Goal: Navigation & Orientation: Find specific page/section

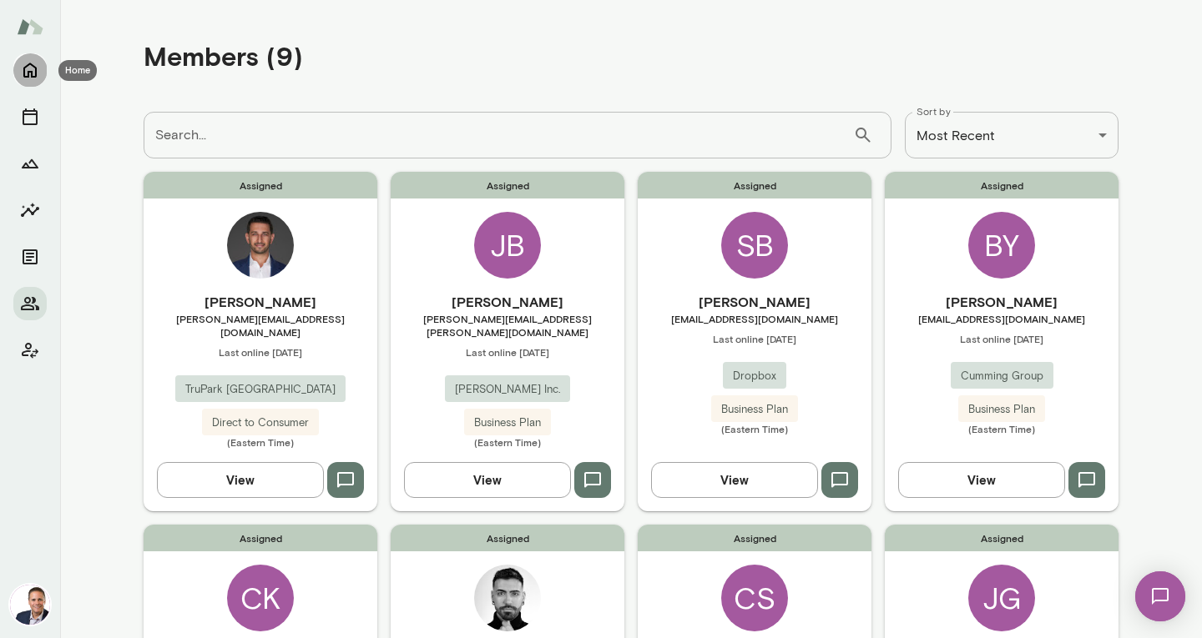
click at [32, 65] on icon "Home" at bounding box center [29, 70] width 13 height 15
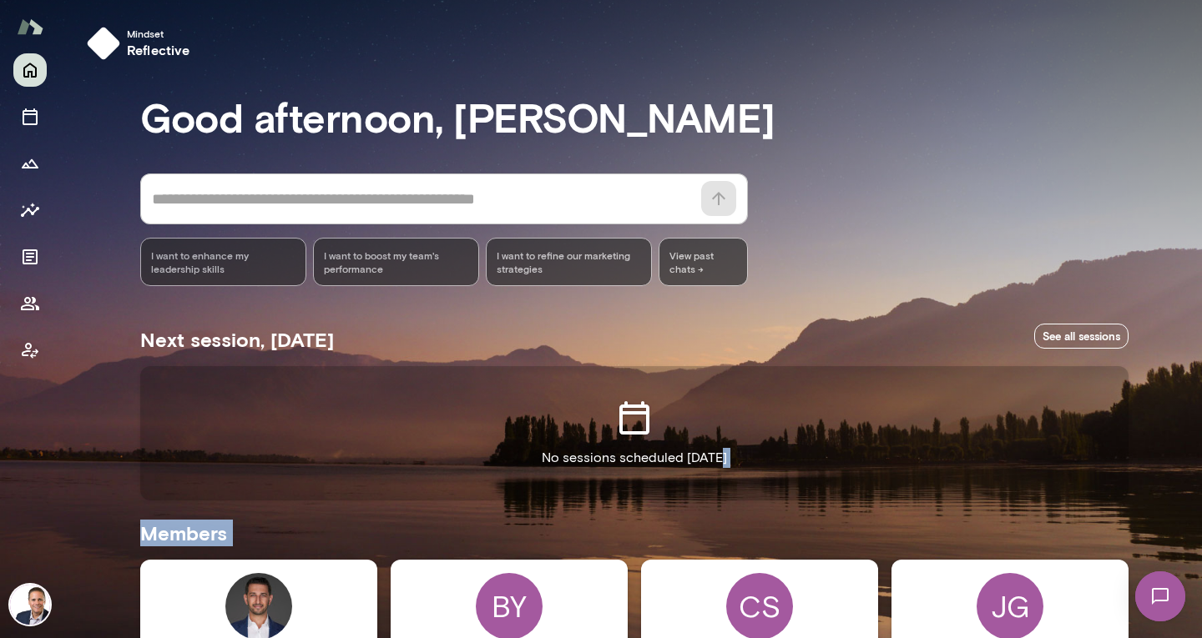
drag, startPoint x: 1191, startPoint y: 307, endPoint x: 801, endPoint y: 359, distance: 393.1
click at [1155, 416] on div "Mindset reflective Good afternoon, Jon * ​ ​ I want to enhance my leadership sk…" at bounding box center [601, 319] width 1202 height 638
click at [21, 305] on icon "Members" at bounding box center [30, 304] width 20 height 20
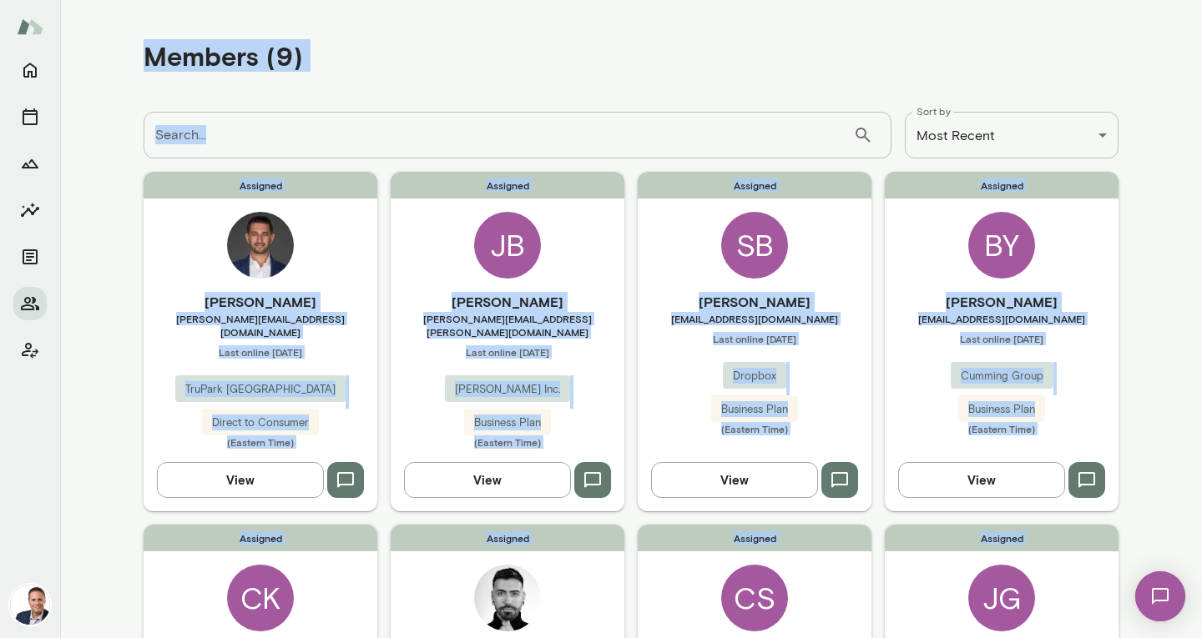
click at [406, 83] on div "Members (9)" at bounding box center [631, 55] width 975 height 85
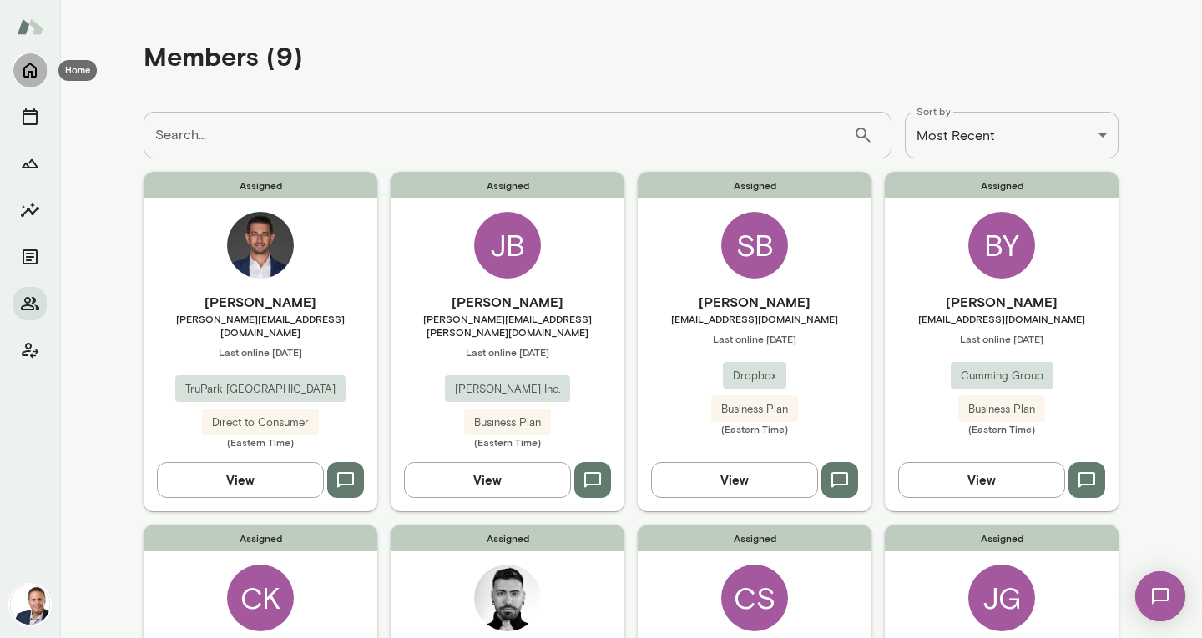
click at [26, 68] on icon "Home" at bounding box center [30, 70] width 20 height 20
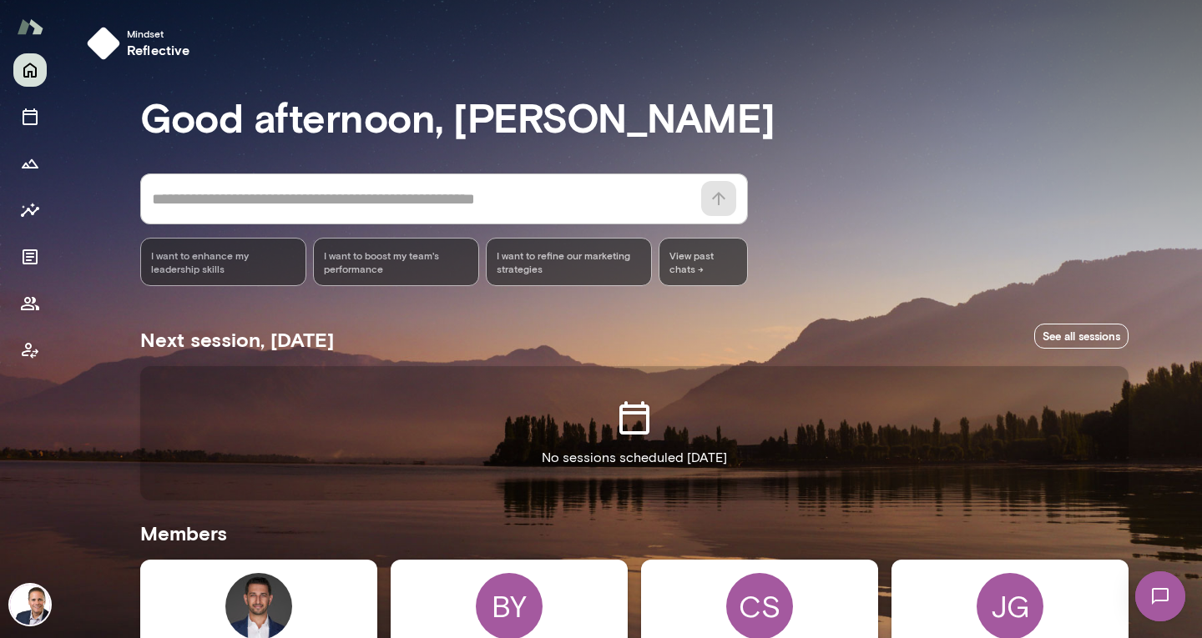
click at [34, 603] on img at bounding box center [30, 605] width 40 height 40
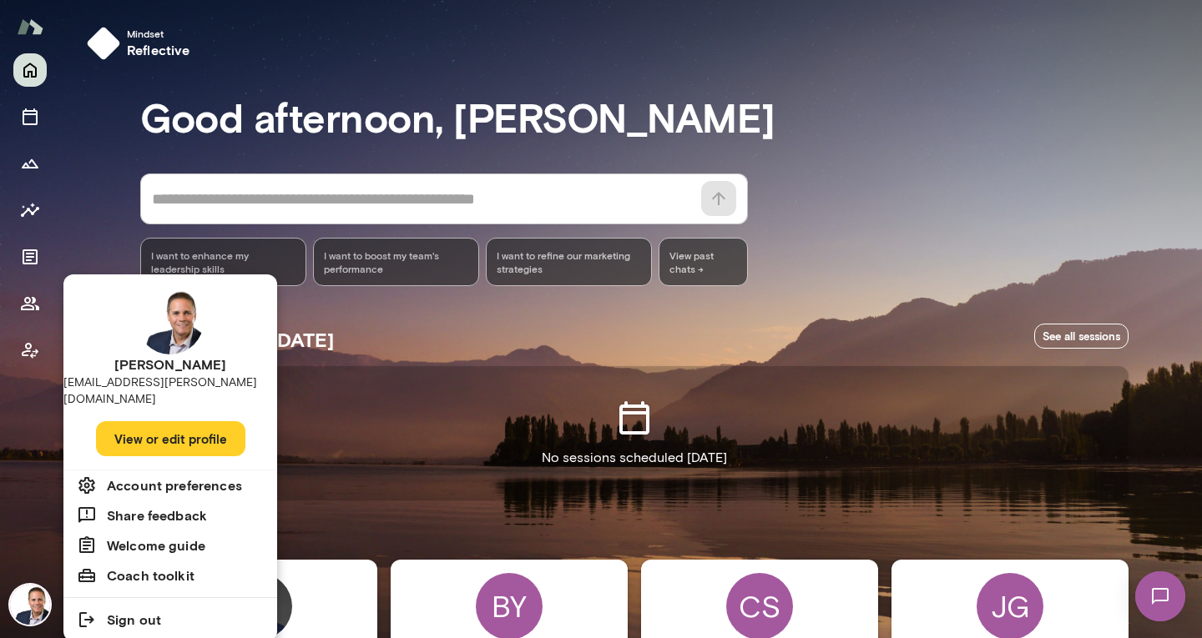
click at [160, 421] on button "View or edit profile" at bounding box center [170, 438] width 149 height 35
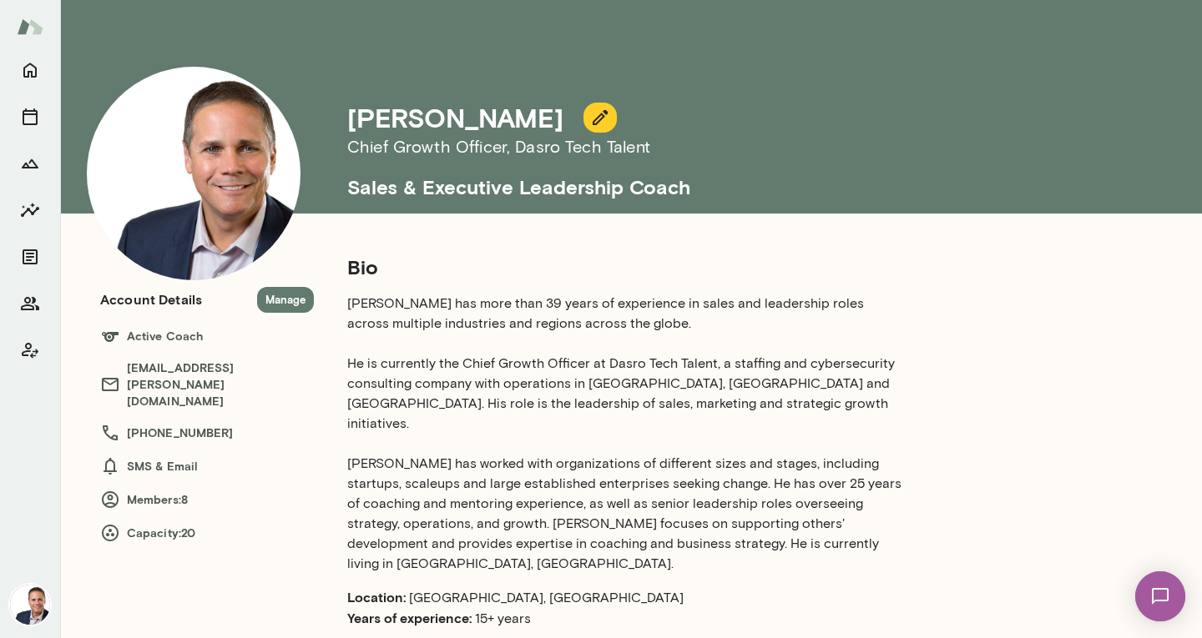
click at [427, 467] on p "[PERSON_NAME] has more than 39 years of experience in sales and leadership role…" at bounding box center [627, 434] width 561 height 280
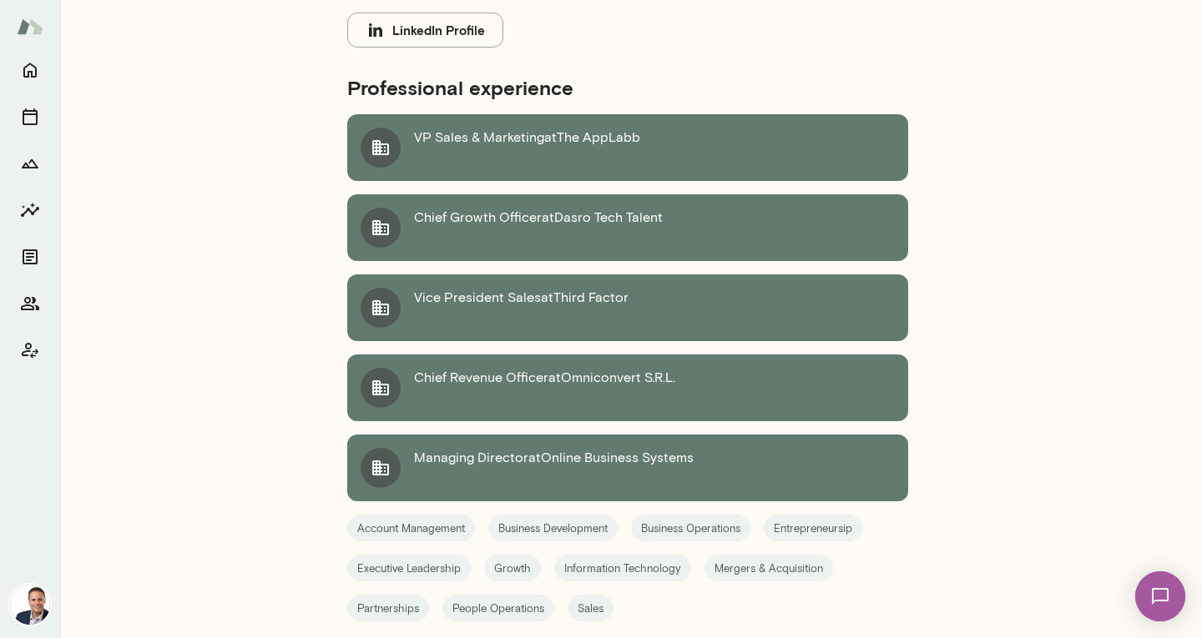
scroll to position [634, 0]
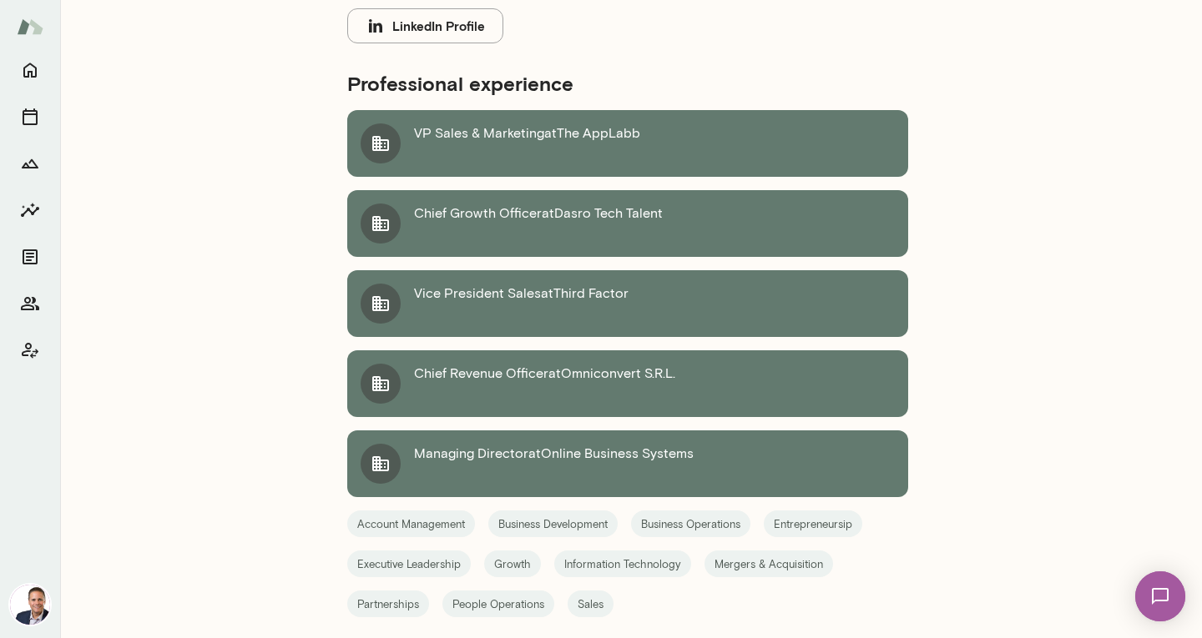
click at [1013, 194] on div "Bio [PERSON_NAME] has more than 39 years of experience in sales and leadership …" at bounding box center [668, 321] width 708 height 1405
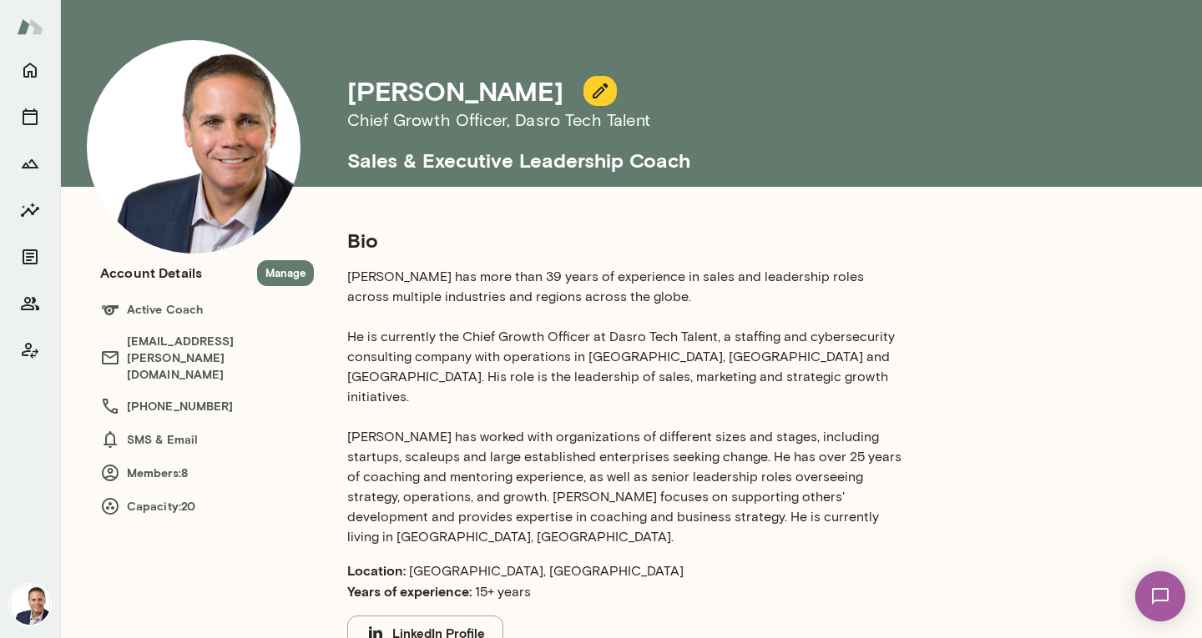
scroll to position [0, 0]
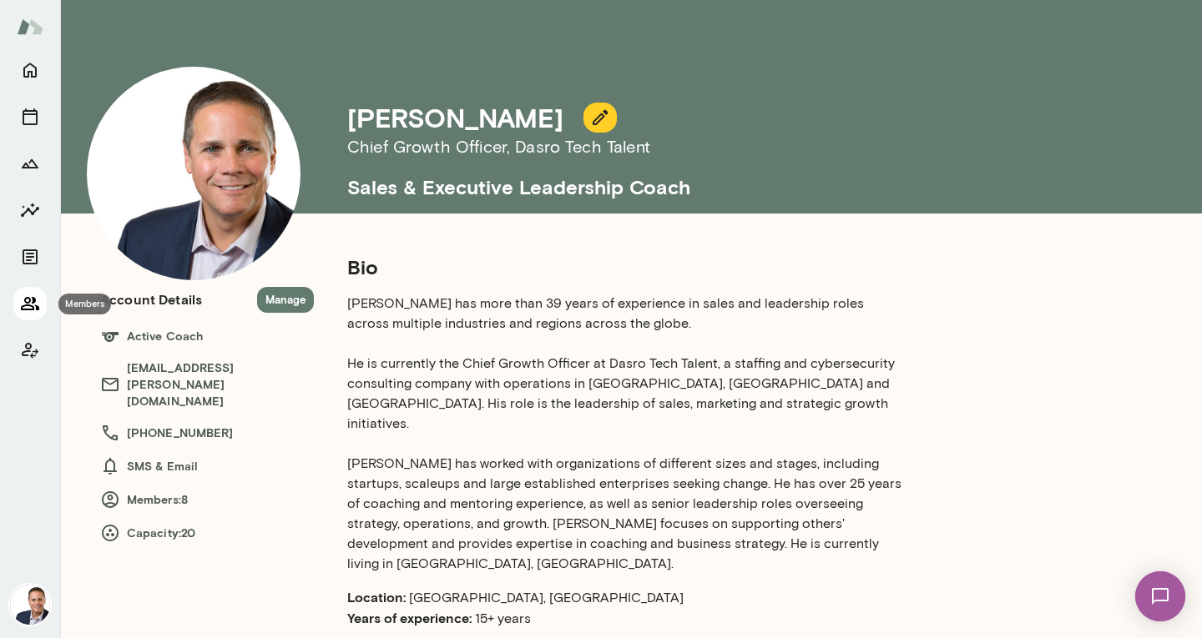
click at [30, 304] on icon "Members" at bounding box center [30, 304] width 20 height 20
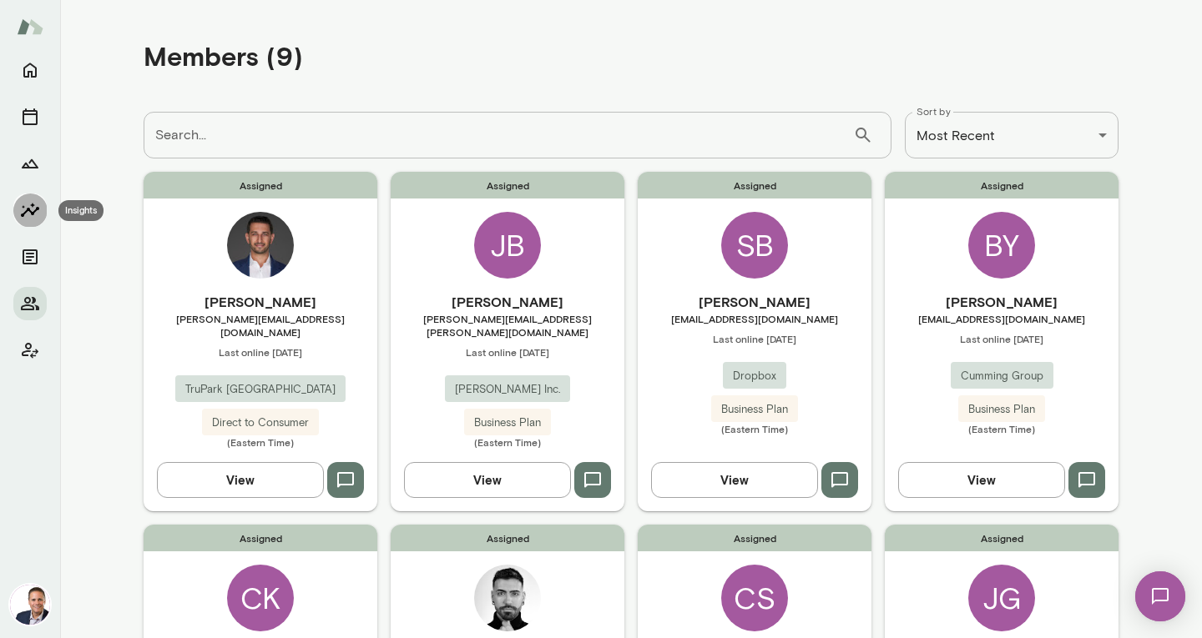
click at [31, 199] on button "Insights" at bounding box center [29, 210] width 33 height 33
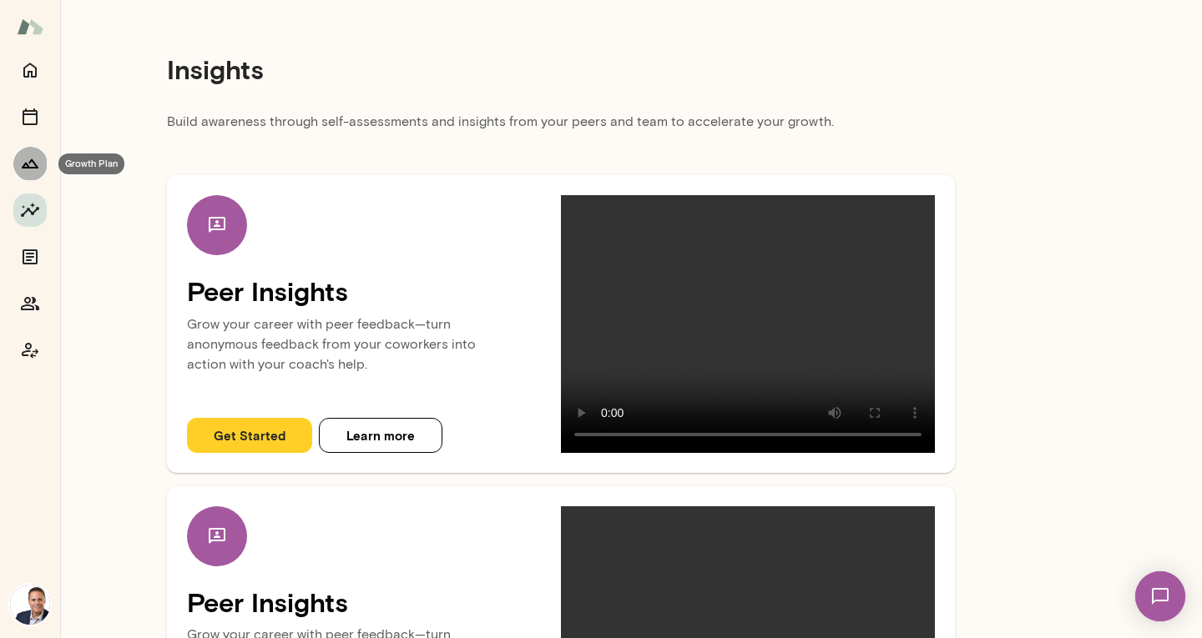
click at [32, 161] on icon "Growth Plan" at bounding box center [30, 164] width 20 height 20
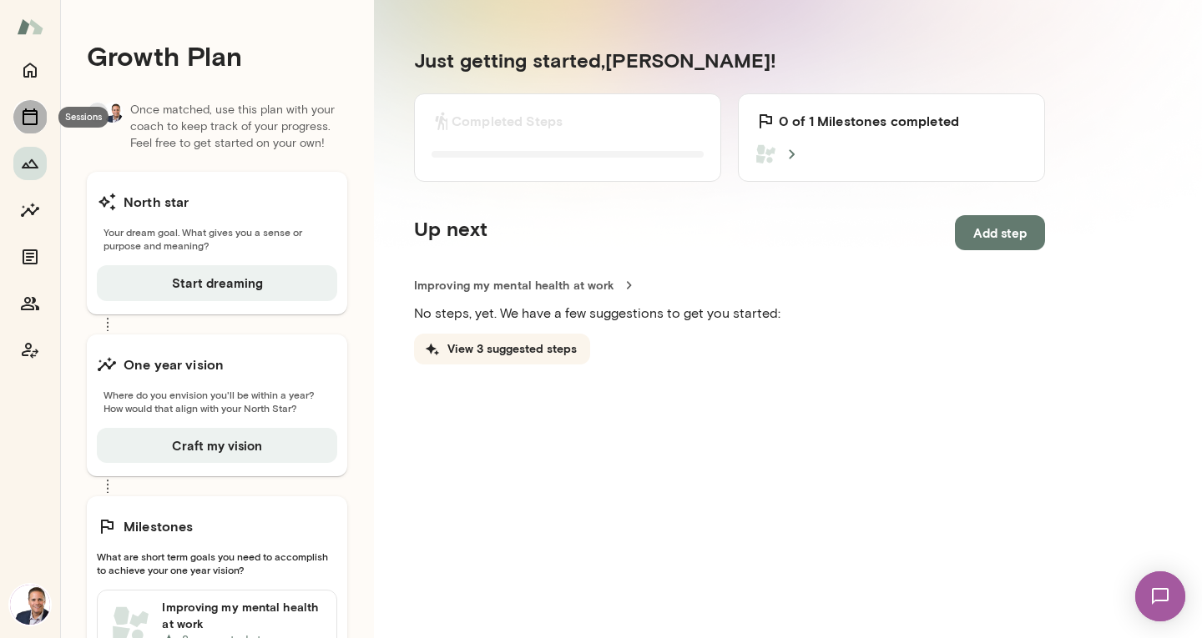
click at [33, 111] on icon "Sessions" at bounding box center [30, 116] width 15 height 17
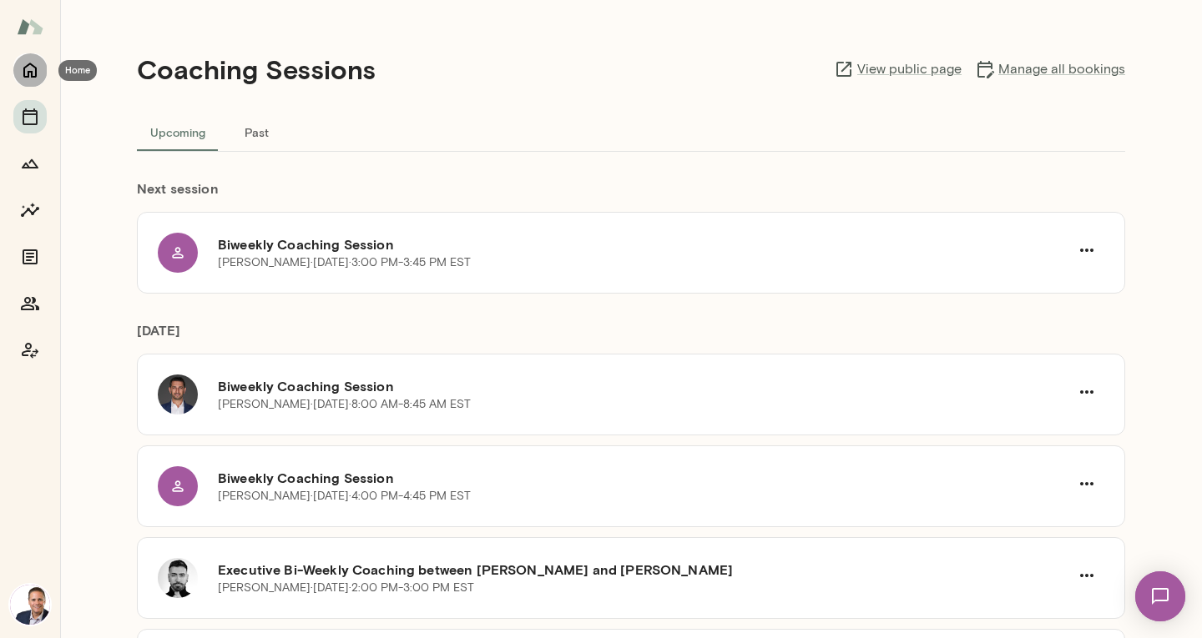
click at [24, 63] on icon "Home" at bounding box center [30, 70] width 20 height 20
